Goal: Task Accomplishment & Management: Use online tool/utility

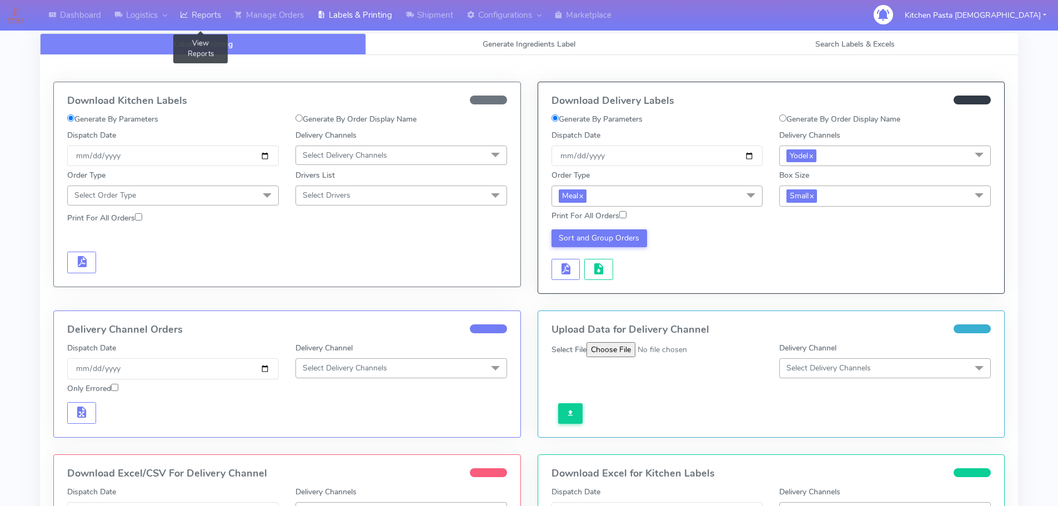
click at [228, 9] on link "Reports" at bounding box center [200, 15] width 54 height 31
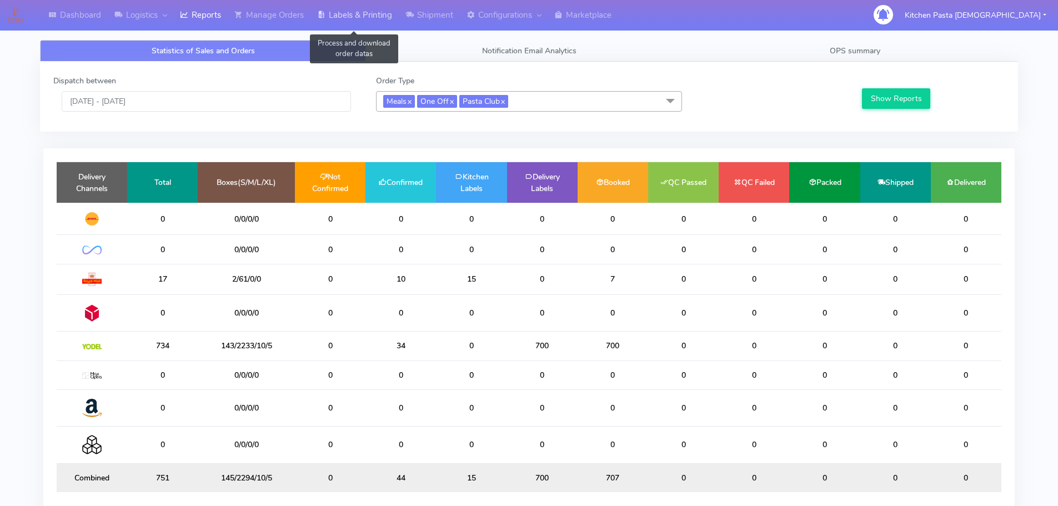
click at [333, 23] on link "Labels & Printing" at bounding box center [354, 15] width 88 height 31
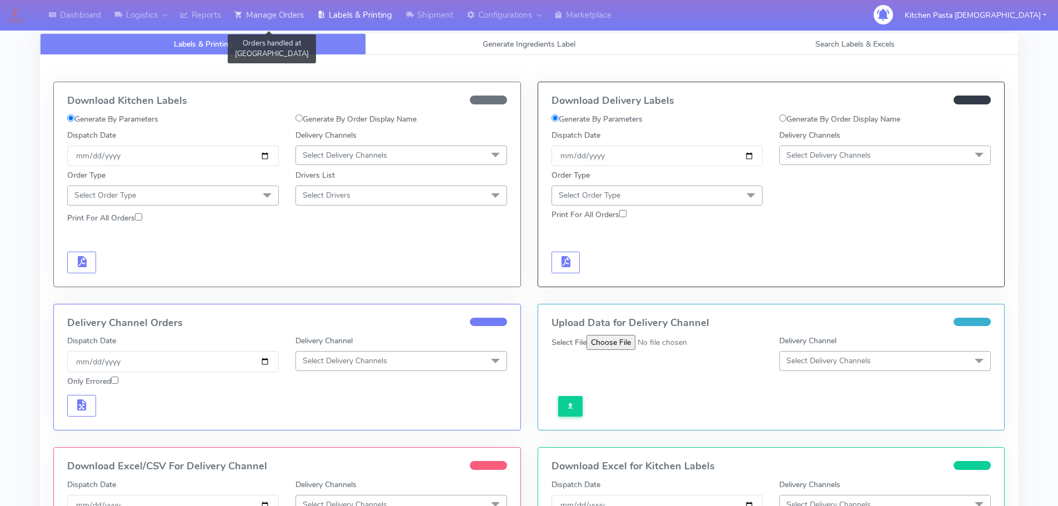
click at [261, 23] on link "Manage Orders" at bounding box center [269, 15] width 83 height 31
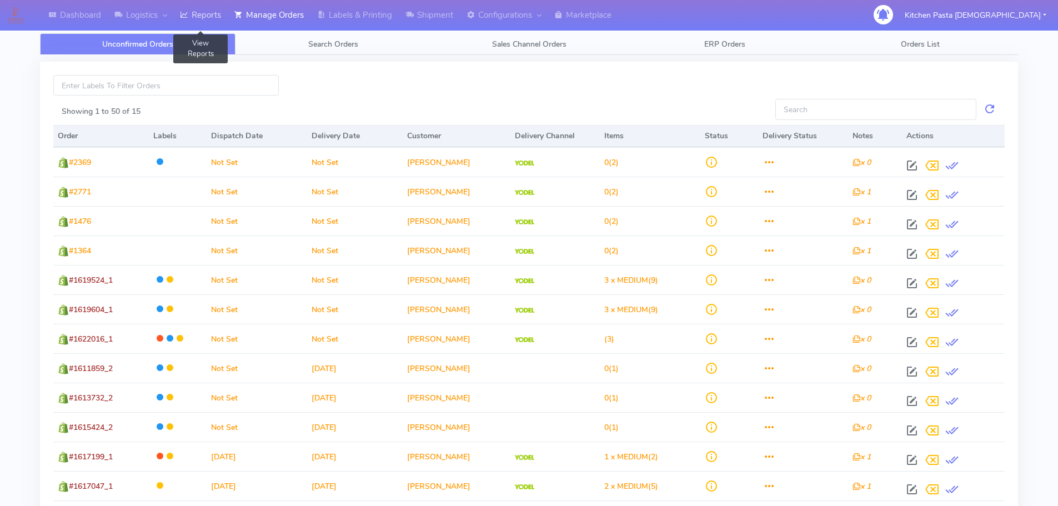
click at [200, 9] on link "Reports" at bounding box center [200, 15] width 54 height 31
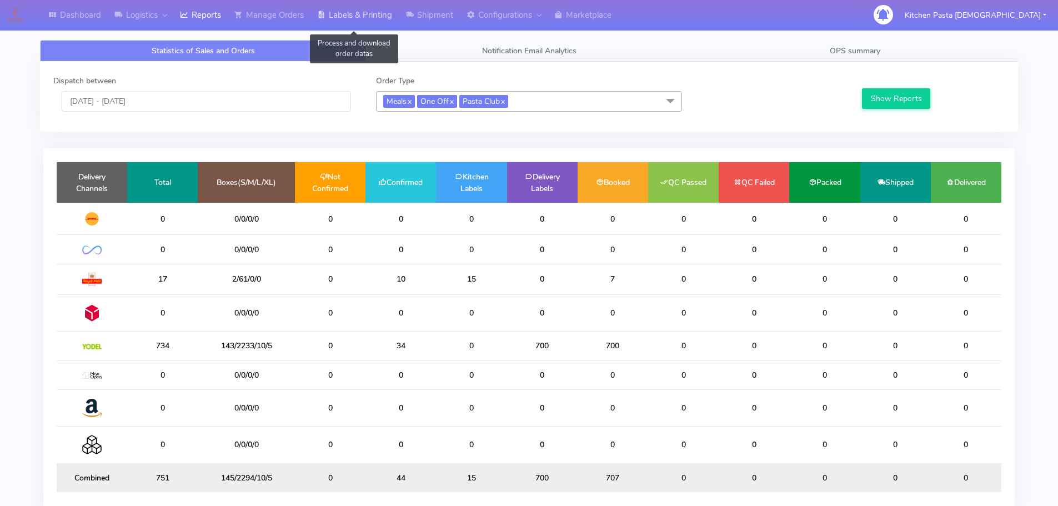
click at [363, 17] on link "Labels & Printing" at bounding box center [354, 15] width 88 height 31
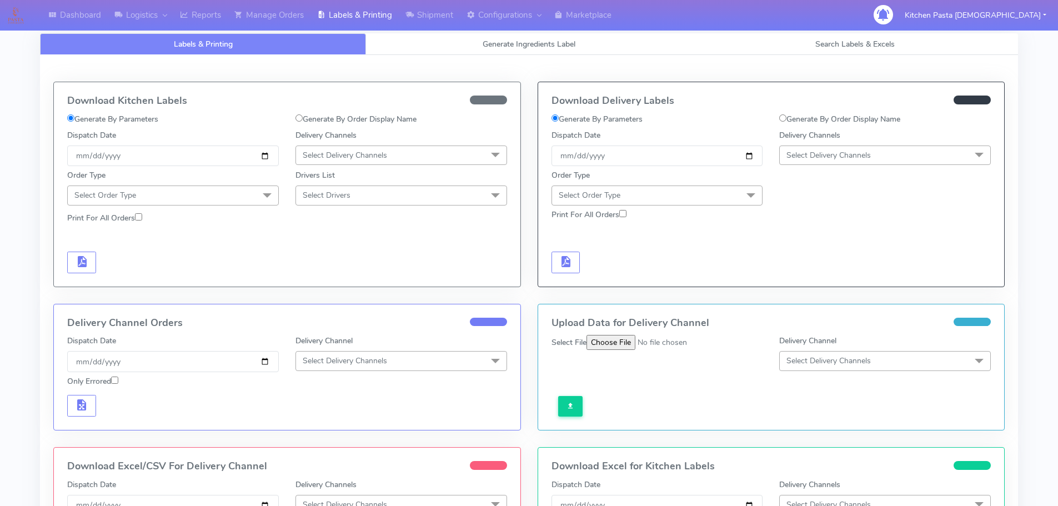
click at [351, 150] on span "Select Delivery Channels" at bounding box center [345, 155] width 84 height 11
click at [328, 246] on div "Royal Mail" at bounding box center [401, 244] width 199 height 12
click at [250, 196] on span "Select Order Type" at bounding box center [173, 195] width 212 height 19
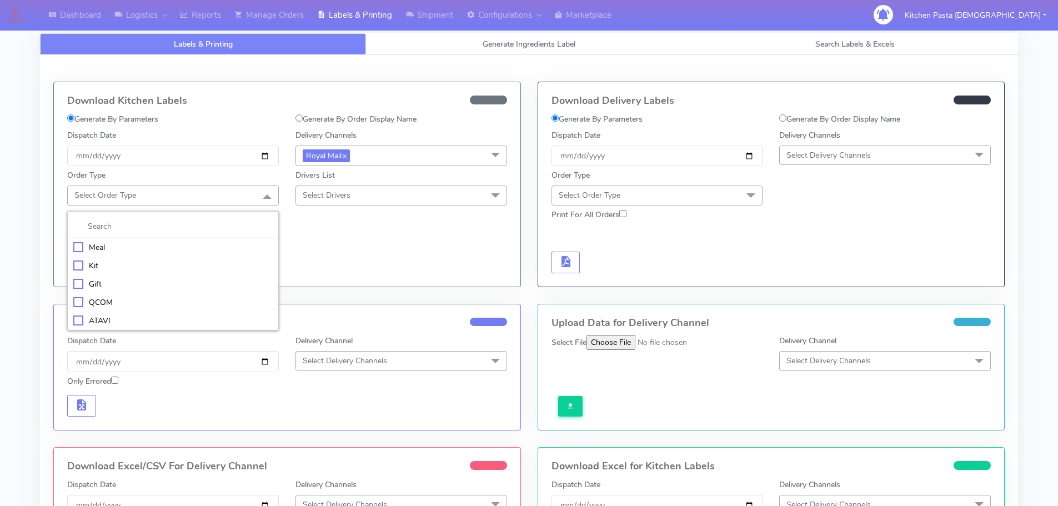
click at [139, 240] on li "Meal" at bounding box center [173, 247] width 211 height 18
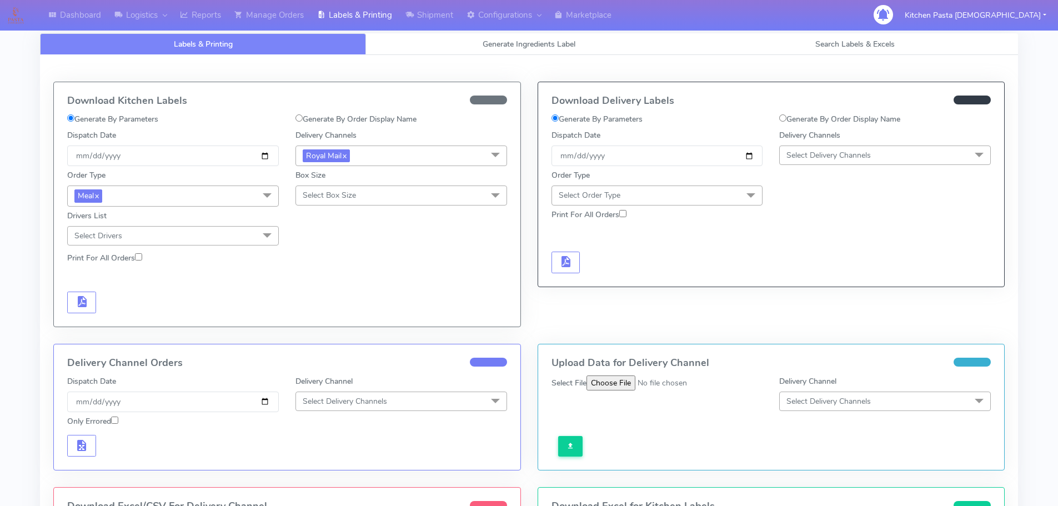
click at [328, 191] on span "Select Box Size" at bounding box center [329, 195] width 53 height 11
drag, startPoint x: 325, startPoint y: 279, endPoint x: 253, endPoint y: 288, distance: 73.3
click at [325, 279] on div "Medium" at bounding box center [401, 284] width 199 height 12
click at [87, 305] on span "button" at bounding box center [81, 304] width 13 height 11
click at [114, 305] on span "button" at bounding box center [114, 304] width 13 height 11
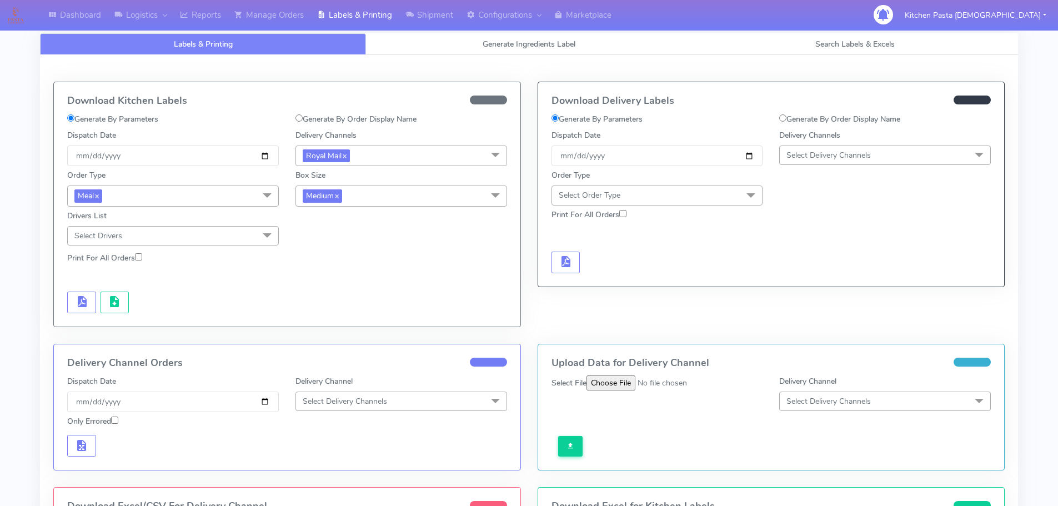
click at [366, 191] on span "Medium x" at bounding box center [401, 196] width 212 height 21
click at [374, 247] on div "Small" at bounding box center [401, 249] width 199 height 12
checkbox input "true"
checkbox input "false"
click at [92, 299] on button "button" at bounding box center [81, 303] width 29 height 22
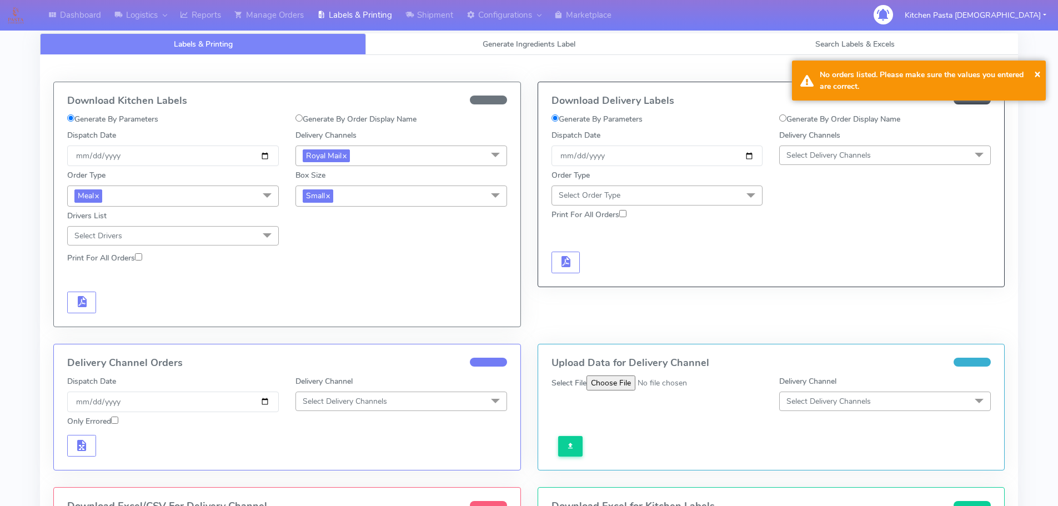
click at [383, 196] on span "Small x" at bounding box center [401, 196] width 212 height 21
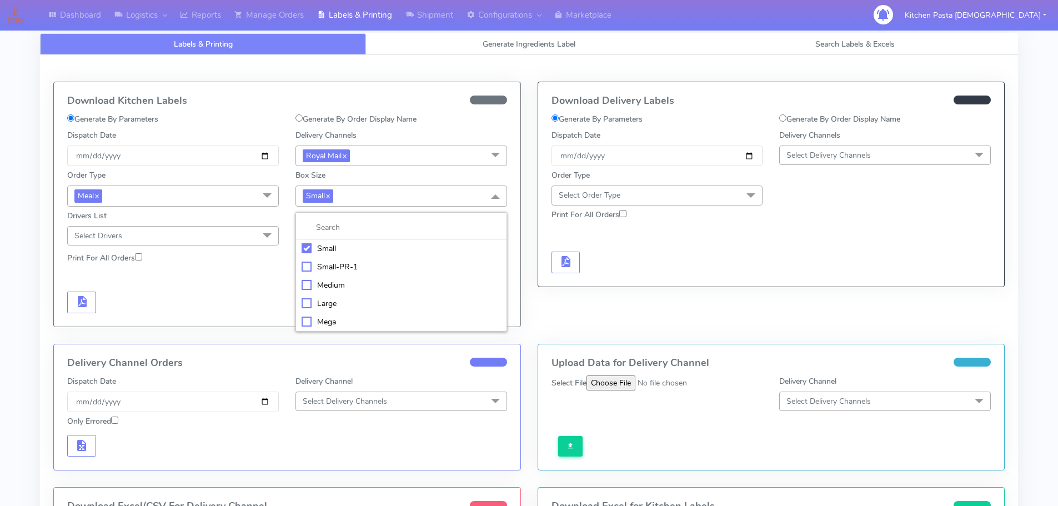
click at [315, 298] on div "Large" at bounding box center [401, 304] width 199 height 12
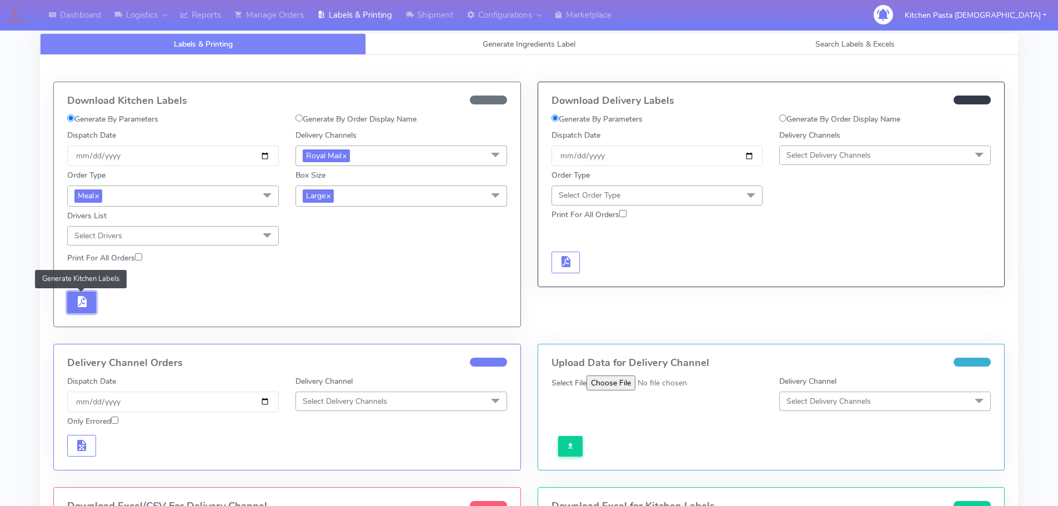
click at [82, 305] on span "button" at bounding box center [81, 304] width 13 height 11
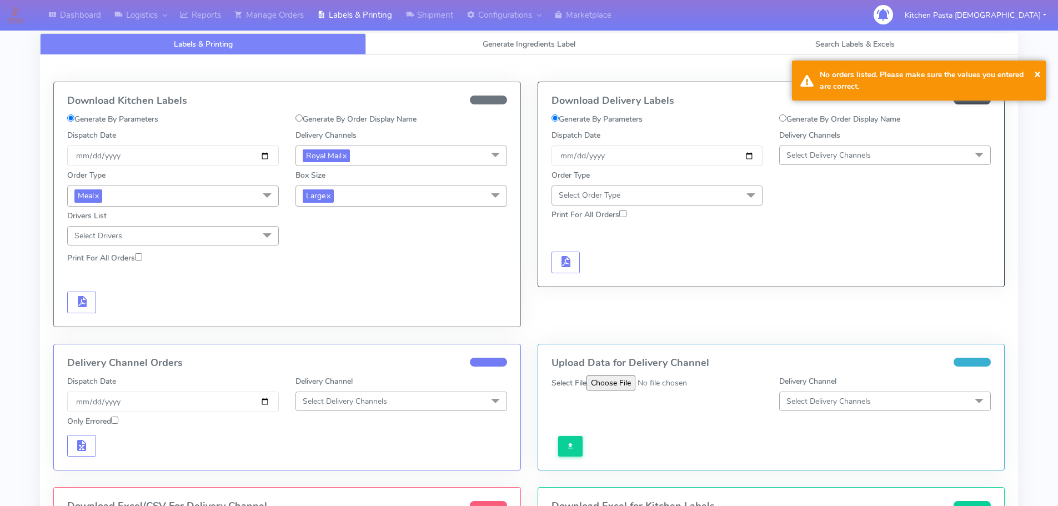
click at [357, 189] on span "Large x" at bounding box center [401, 196] width 212 height 21
click at [326, 320] on div "Mega" at bounding box center [401, 322] width 199 height 12
click at [86, 305] on span "button" at bounding box center [81, 304] width 13 height 11
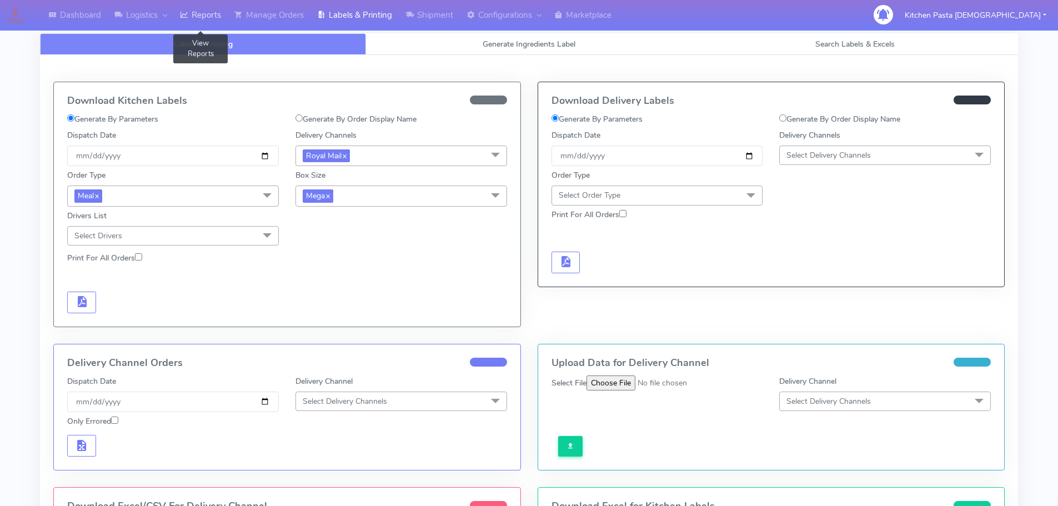
click at [200, 25] on link "Reports" at bounding box center [200, 15] width 54 height 31
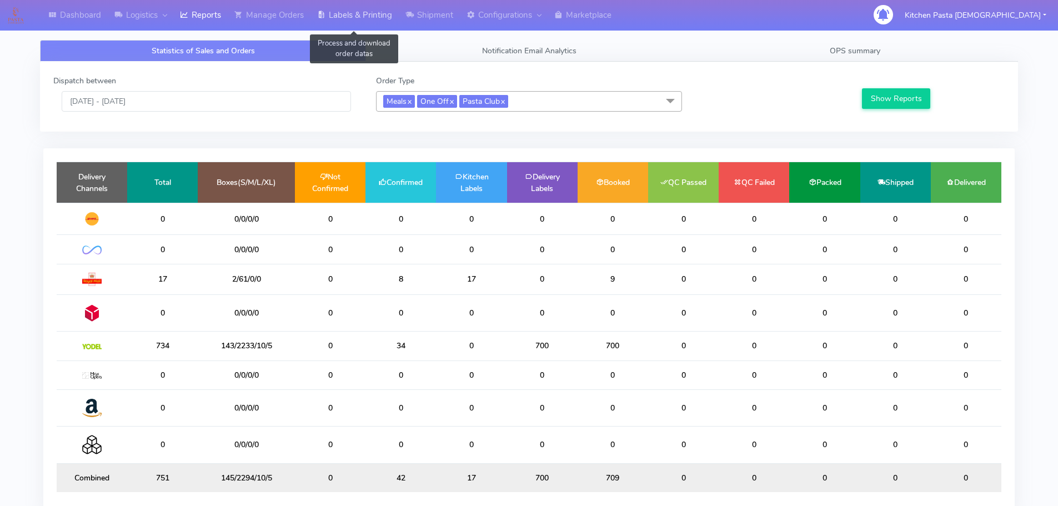
click at [360, 15] on link "Labels & Printing" at bounding box center [354, 15] width 88 height 31
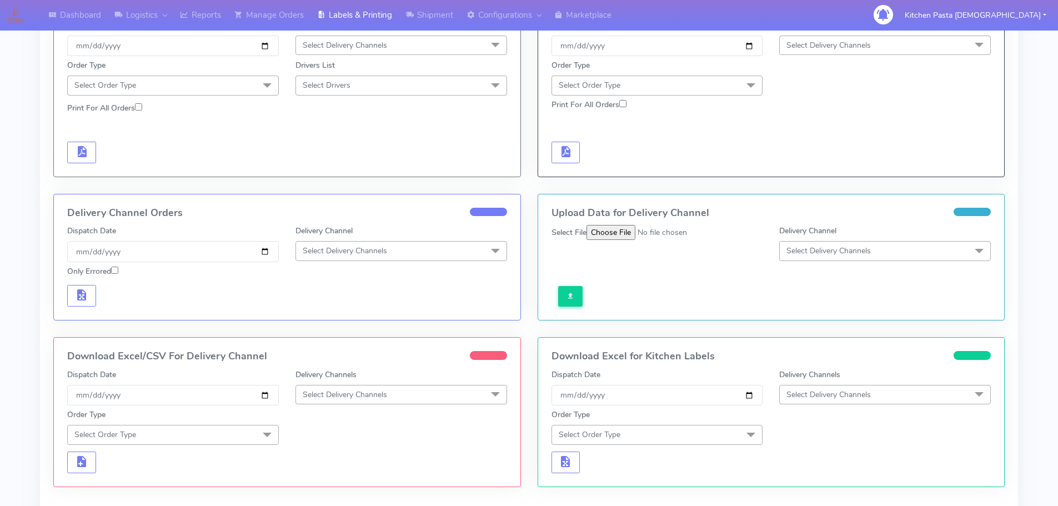
scroll to position [111, 0]
click at [383, 392] on span "Select Delivery Channels" at bounding box center [345, 393] width 84 height 11
click at [318, 486] on div "Royal Mail" at bounding box center [401, 482] width 199 height 12
click at [263, 430] on span at bounding box center [267, 434] width 22 height 21
click at [103, 483] on div "Meal" at bounding box center [172, 486] width 199 height 12
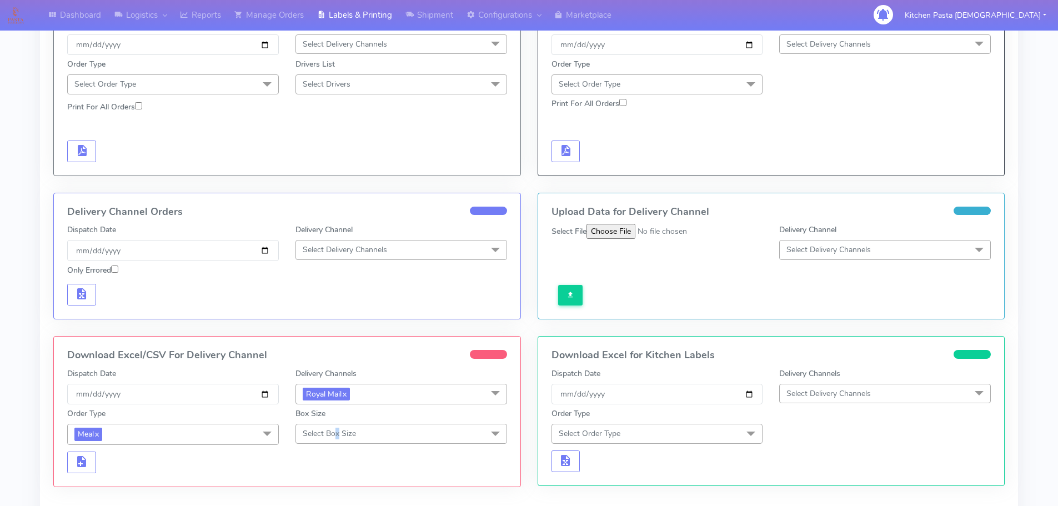
drag, startPoint x: 337, startPoint y: 433, endPoint x: 338, endPoint y: 442, distance: 8.3
click at [338, 433] on span "Select Box Size" at bounding box center [329, 433] width 53 height 11
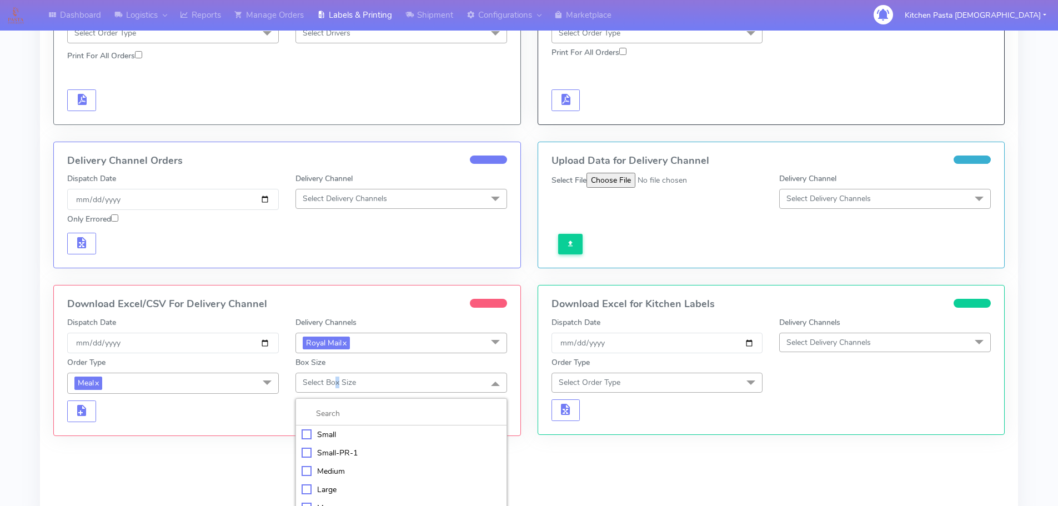
scroll to position [222, 0]
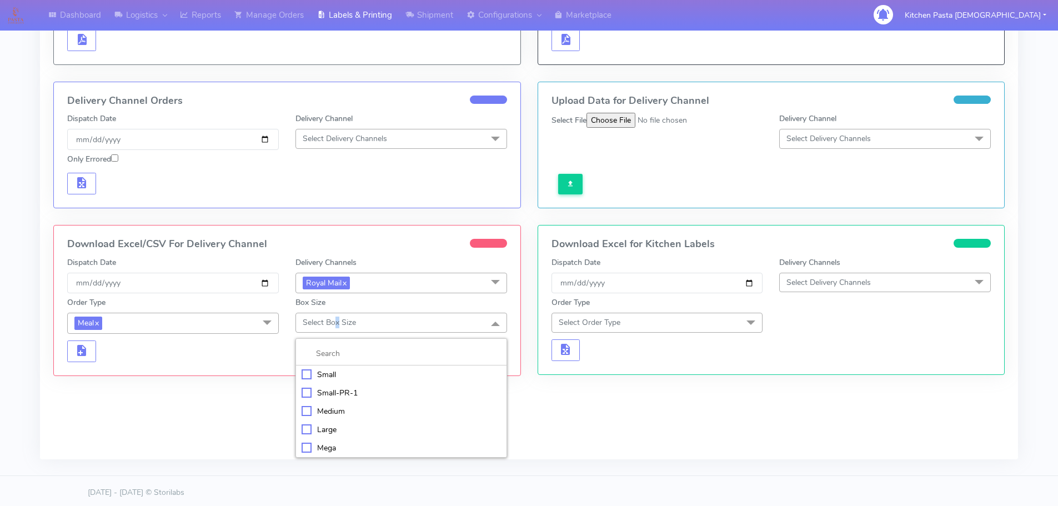
click at [318, 410] on div "Medium" at bounding box center [401, 411] width 199 height 12
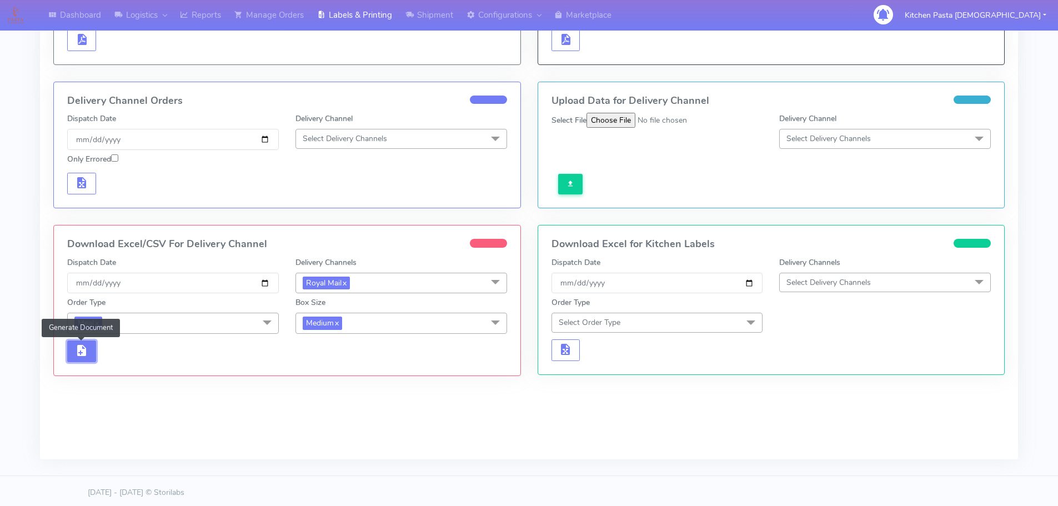
click at [88, 348] on span "button" at bounding box center [81, 353] width 13 height 11
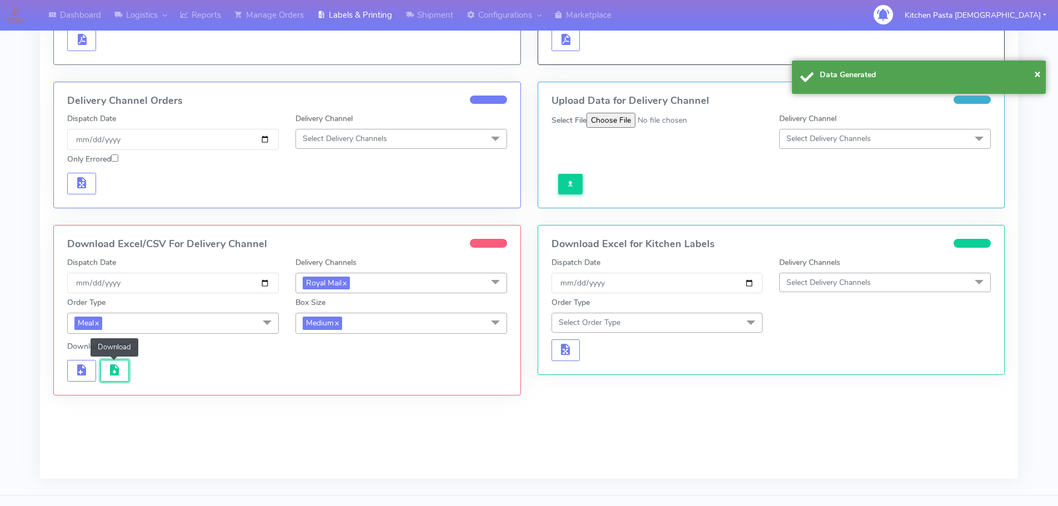
click at [113, 367] on span "button" at bounding box center [114, 372] width 13 height 11
